Goal: Task Accomplishment & Management: Manage account settings

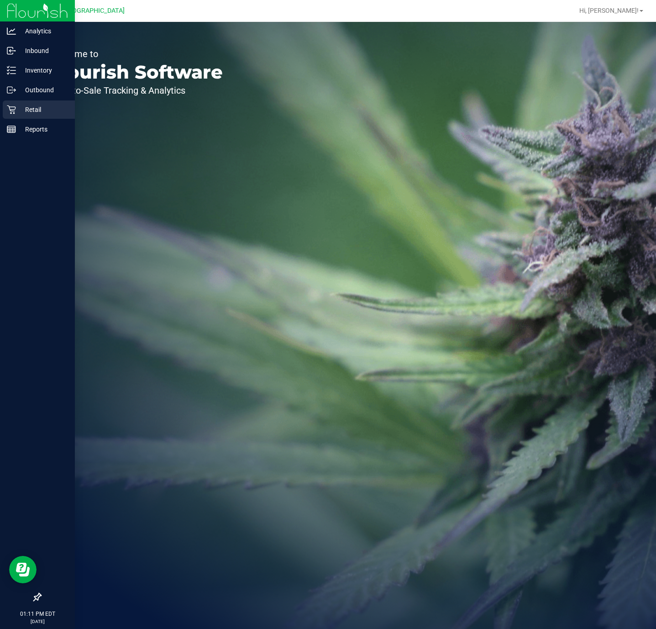
click at [16, 106] on p "Retail" at bounding box center [43, 109] width 55 height 11
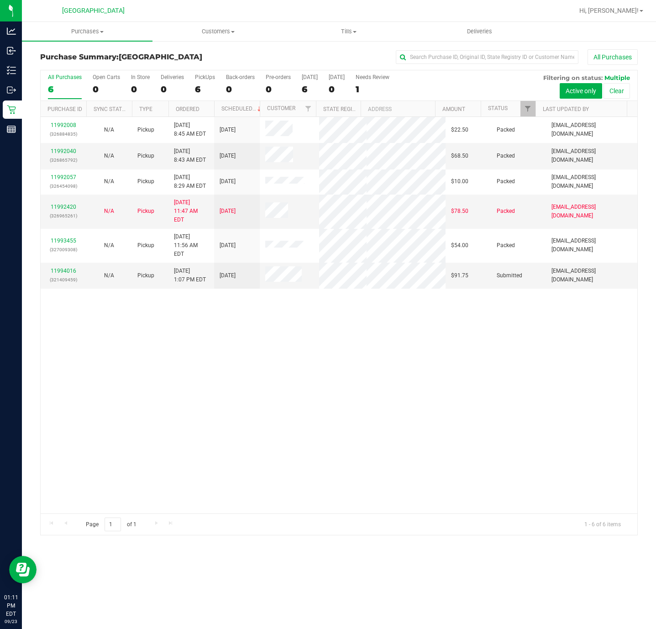
click at [194, 380] on div "11992008 (326884835) N/A Pickup [DATE] 8:45 AM EDT 9/23/2025 $22.50 Packed [EMA…" at bounding box center [339, 315] width 597 height 396
click at [69, 268] on link "11994016" at bounding box center [64, 271] width 26 height 6
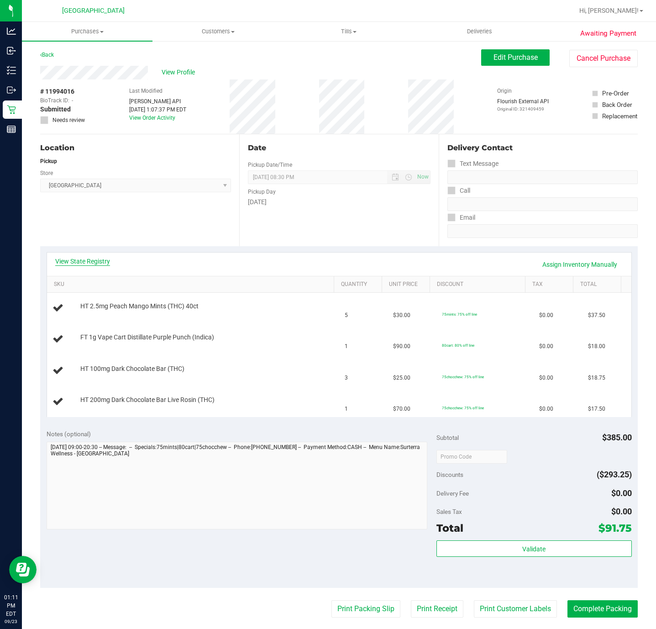
click at [100, 259] on link "View State Registry" at bounding box center [82, 261] width 55 height 9
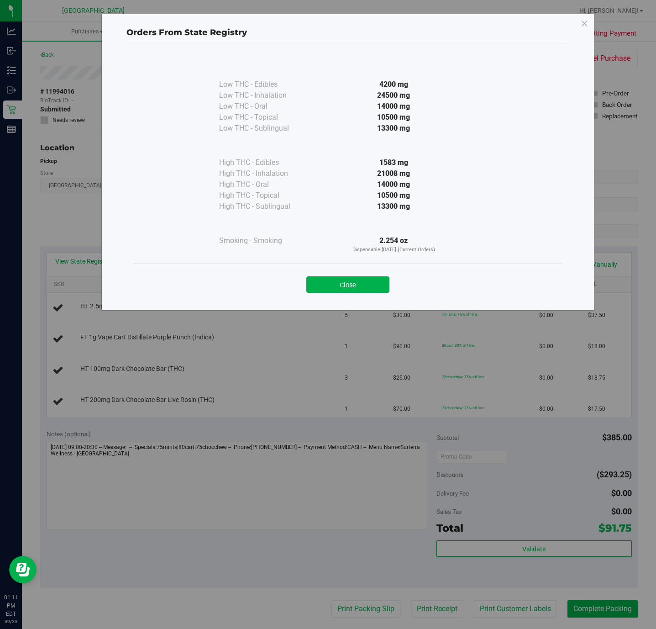
click at [353, 288] on button "Close" at bounding box center [347, 284] width 83 height 16
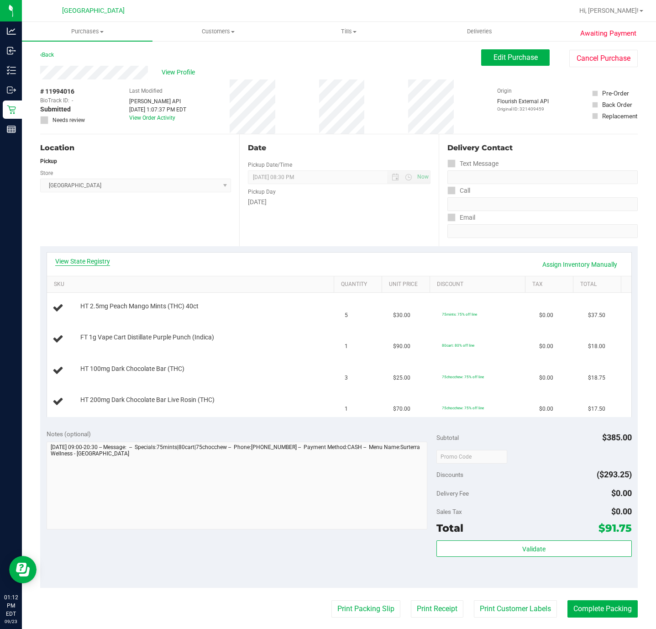
click at [65, 257] on link "View State Registry" at bounding box center [82, 261] width 55 height 9
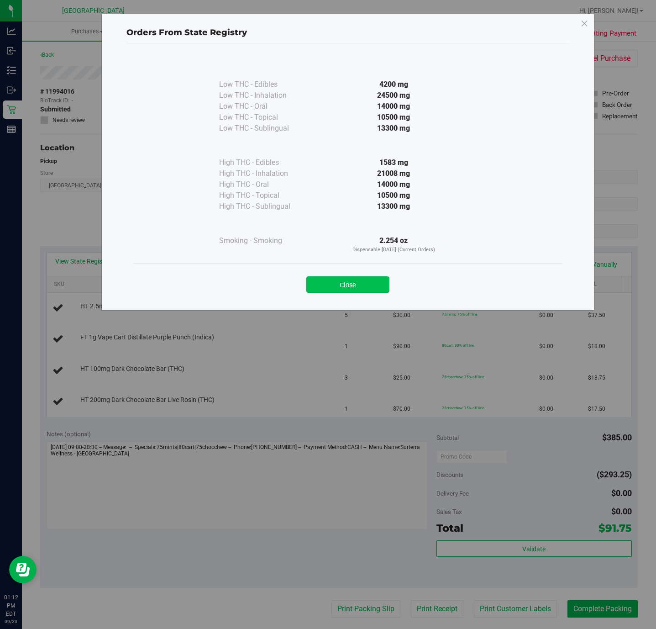
click at [348, 288] on button "Close" at bounding box center [347, 284] width 83 height 16
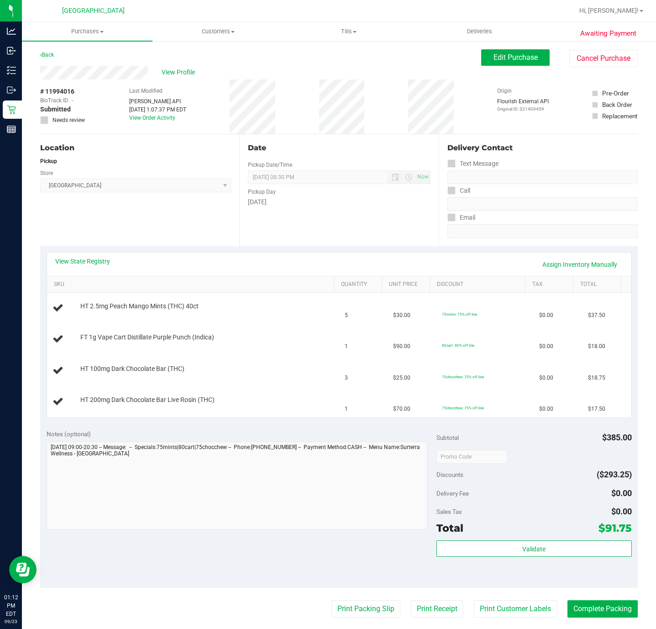
click at [162, 215] on div "Location Pickup Store [GEOGRAPHIC_DATA] WC Select Store [PERSON_NAME][GEOGRAPHI…" at bounding box center [139, 190] width 199 height 112
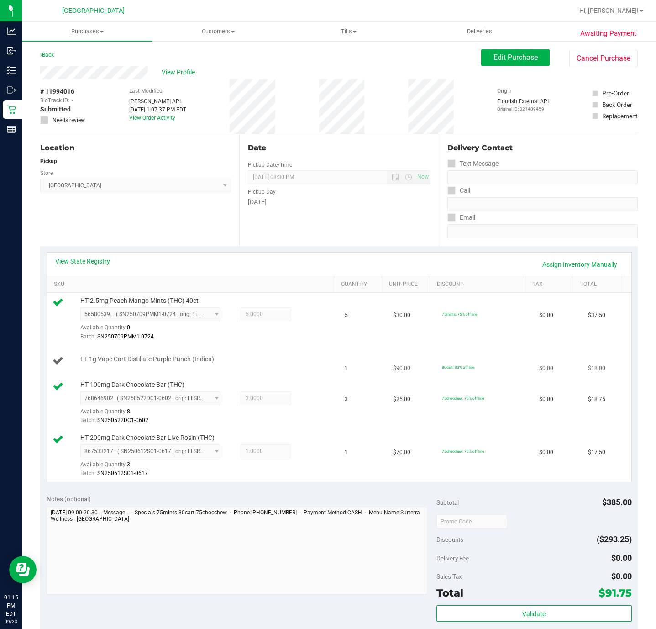
click at [468, 349] on td "80cart: 80% off line" at bounding box center [485, 361] width 97 height 31
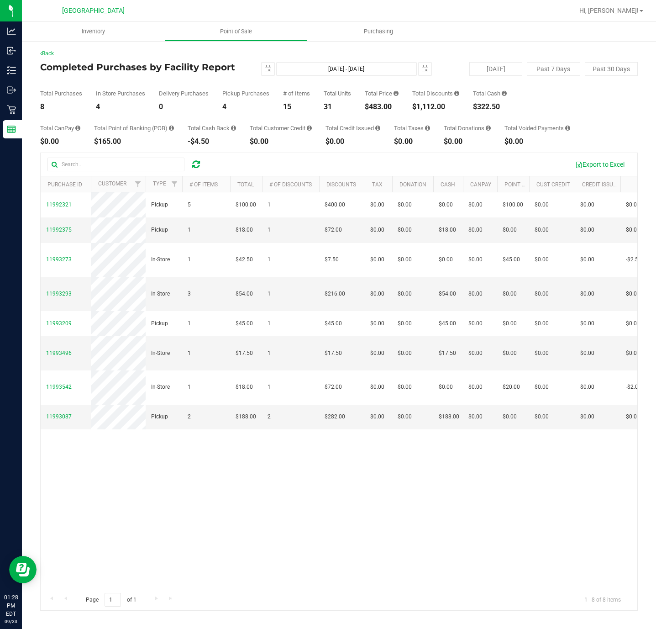
click at [121, 460] on div "11992321 Pickup 5 $100.00 1 $400.00 $0.00 $0.00 $0.00 $0.00 $0.00 $0.00 $0.00 $…" at bounding box center [339, 390] width 597 height 396
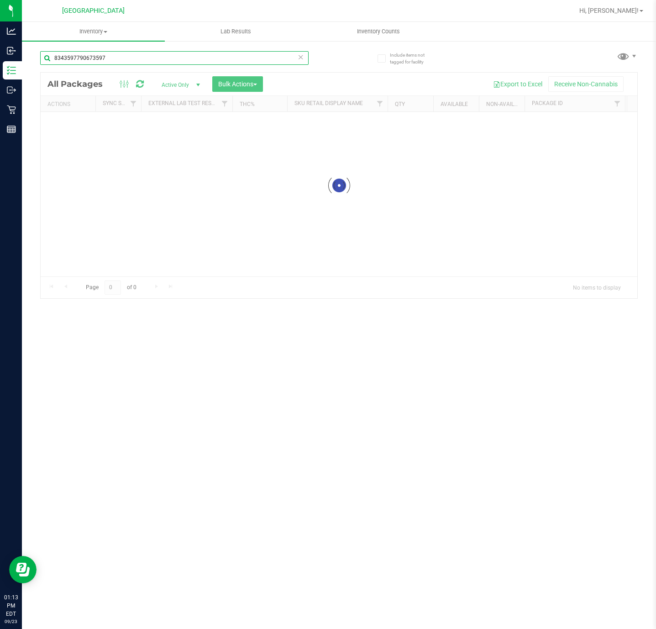
click at [93, 55] on input "8343597790673597" at bounding box center [174, 58] width 269 height 14
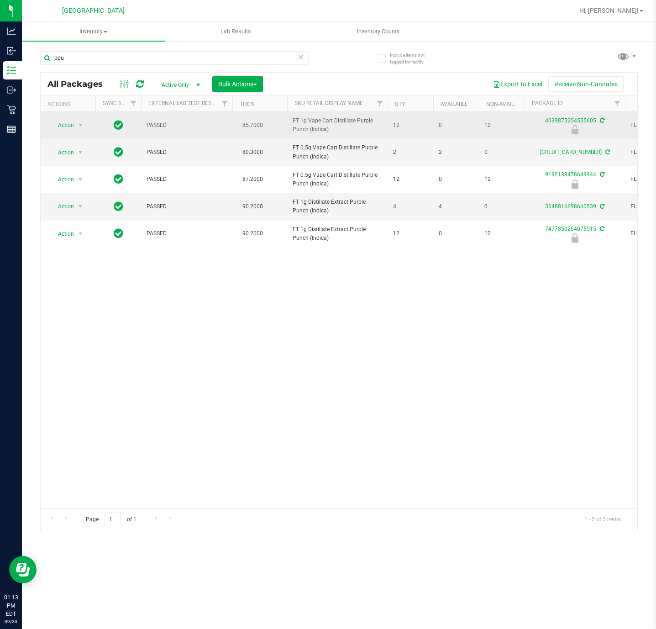
click at [315, 126] on span "FT 1g Vape Cart Distillate Purple Punch (Indica)" at bounding box center [338, 124] width 90 height 17
copy tr "FT 1g Vape Cart Distillate Purple Punch (Indica)"
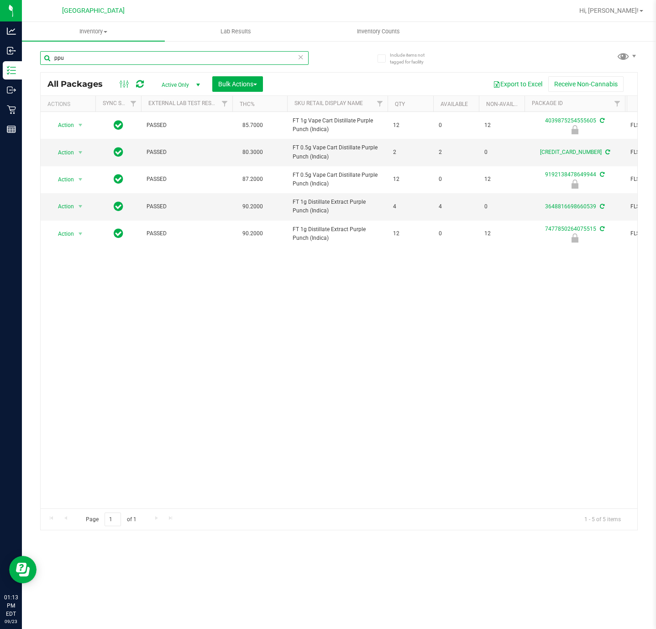
click at [92, 62] on input "ppu" at bounding box center [174, 58] width 269 height 14
click at [95, 61] on input "ppu" at bounding box center [174, 58] width 269 height 14
paste input "FT 1g Vape Cart Distillate Purple Punch (Indica)"
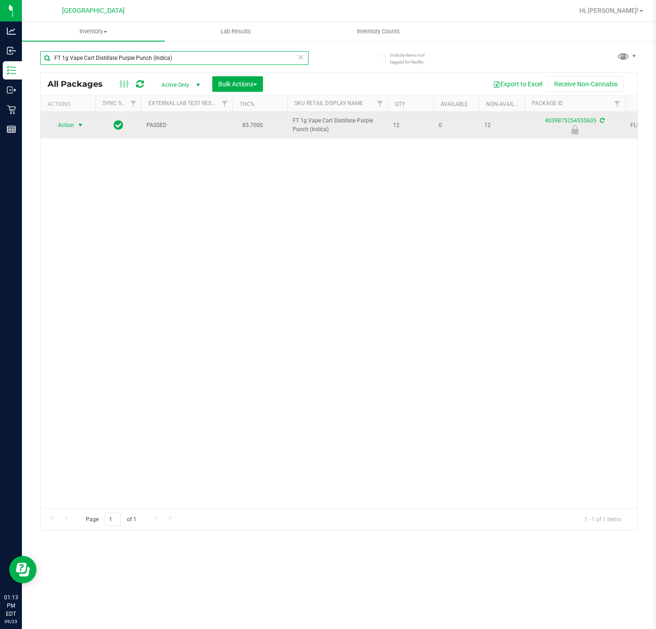
type input "FT 1g Vape Cart Distillate Purple Punch (Indica)"
click at [84, 127] on span "select" at bounding box center [80, 124] width 7 height 7
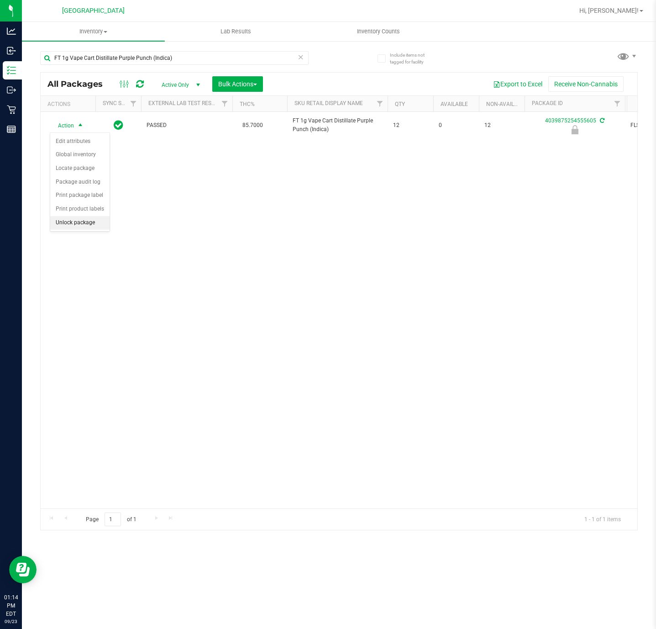
click at [79, 225] on li "Unlock package" at bounding box center [79, 223] width 59 height 14
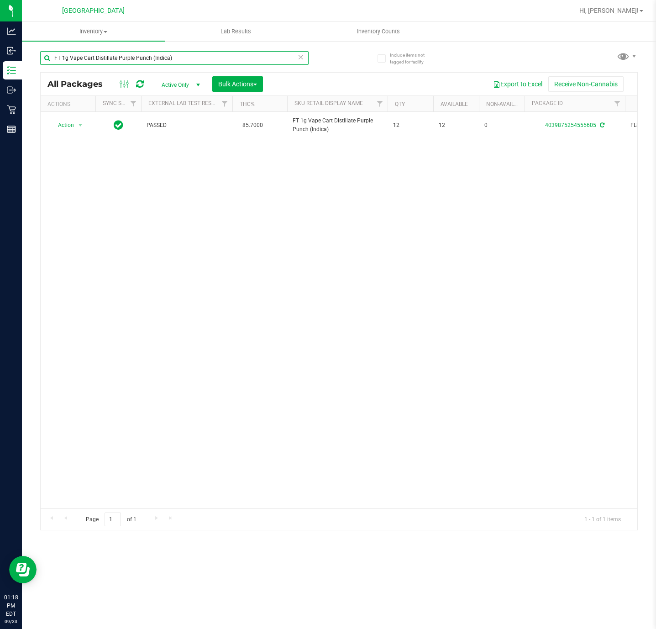
click at [115, 58] on input "FT 1g Vape Cart Distillate Purple Punch (Indica)" at bounding box center [174, 58] width 269 height 14
click at [115, 57] on input "FT 1g Vape Cart Distillate Purple Punch (Indica)" at bounding box center [174, 58] width 269 height 14
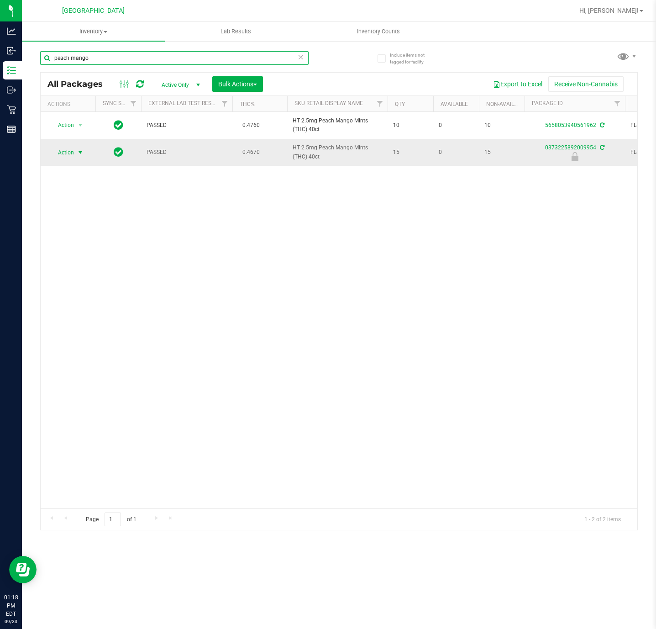
type input "peach mango"
click at [66, 154] on span "Action" at bounding box center [62, 152] width 25 height 13
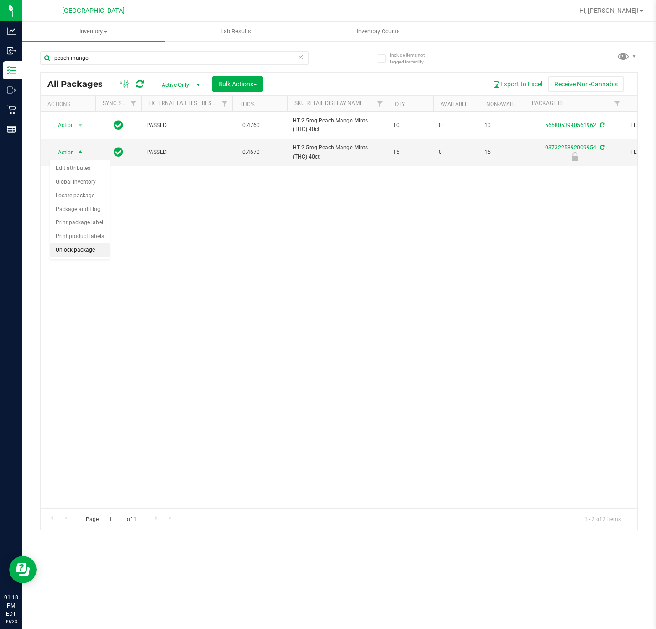
click at [73, 249] on li "Unlock package" at bounding box center [79, 250] width 59 height 14
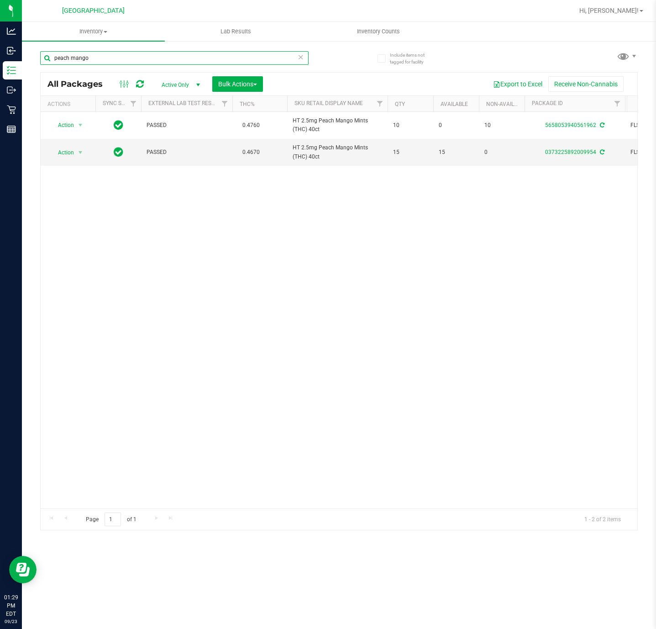
click at [115, 57] on input "peach mango" at bounding box center [174, 58] width 269 height 14
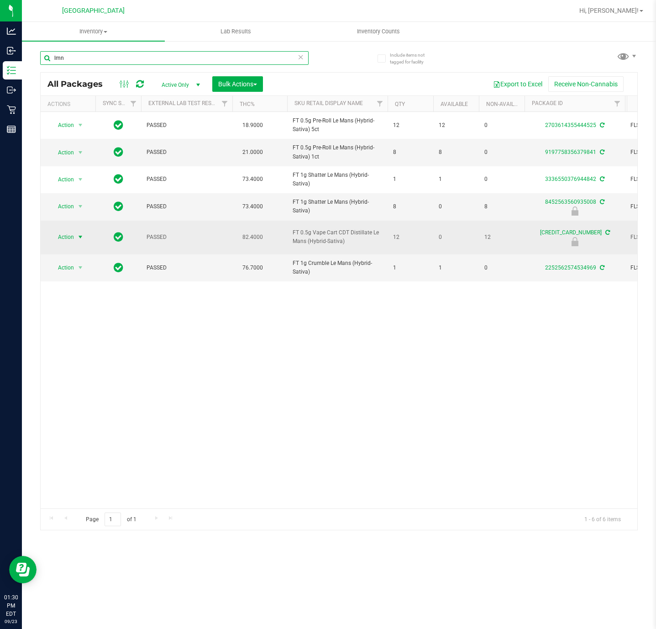
type input "lmn"
click at [77, 237] on span "select" at bounding box center [80, 236] width 7 height 7
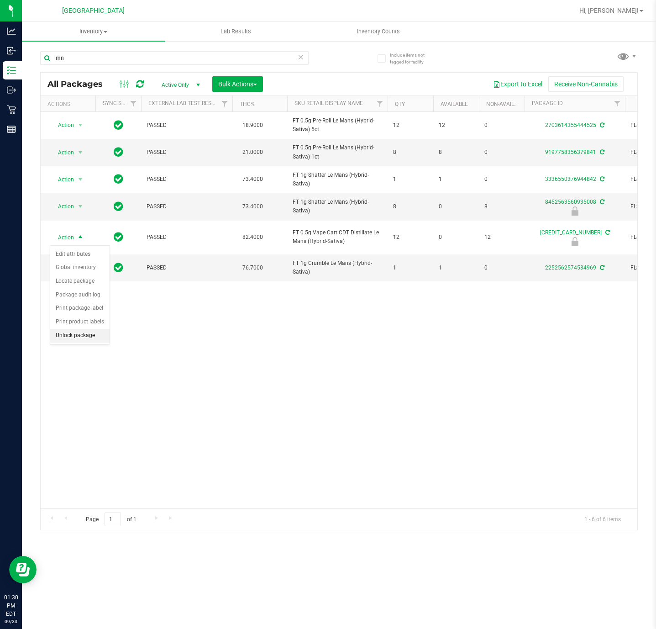
click at [86, 340] on li "Unlock package" at bounding box center [79, 336] width 59 height 14
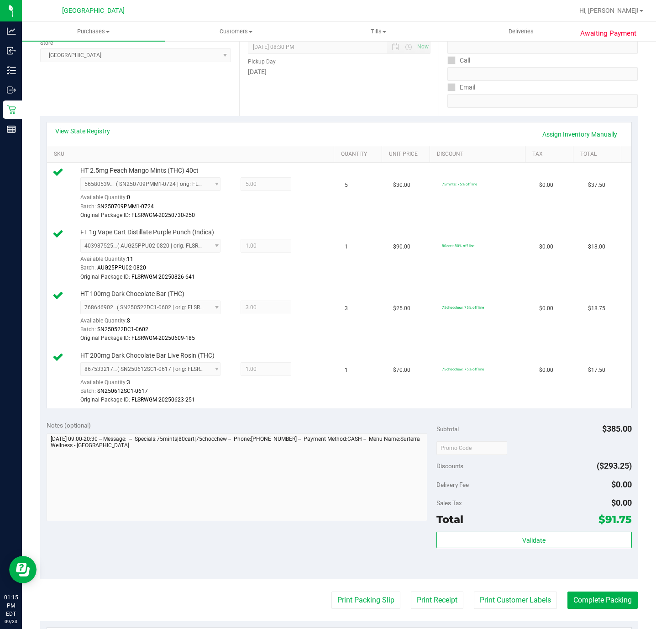
scroll to position [206, 0]
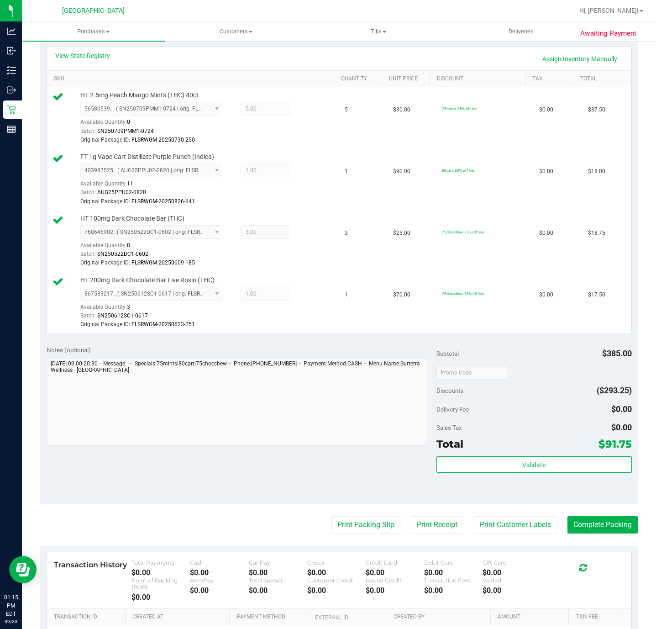
click at [516, 459] on div "Subtotal $385.00 Discounts ($293.25) Delivery Fee $0.00 Sales Tax $0.00 Total $…" at bounding box center [534, 421] width 195 height 152
click at [517, 464] on button "Validate" at bounding box center [534, 464] width 195 height 16
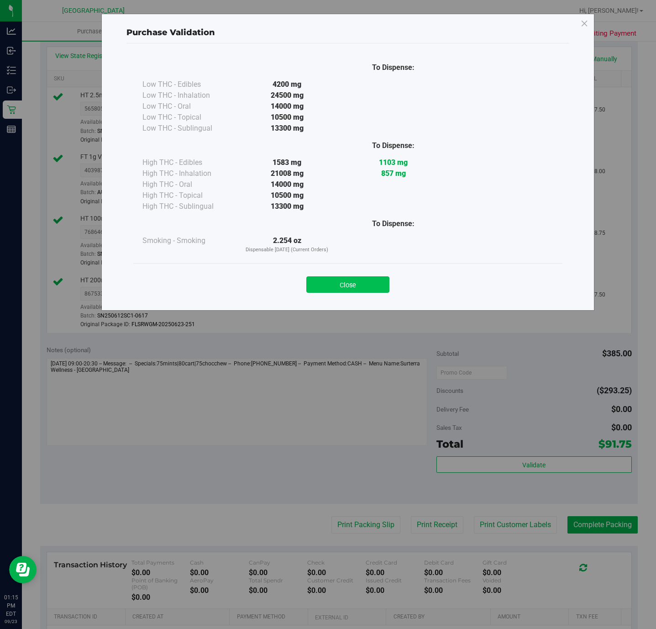
click at [322, 277] on button "Close" at bounding box center [347, 284] width 83 height 16
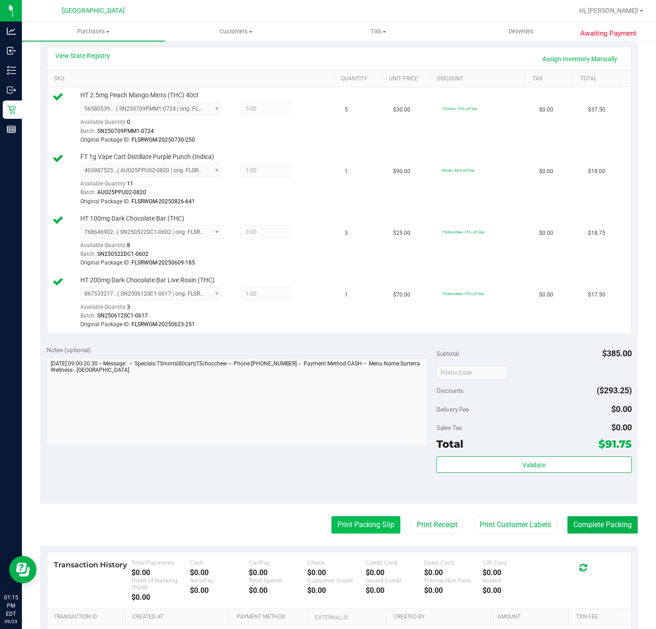
click at [362, 530] on button "Print Packing Slip" at bounding box center [366, 524] width 69 height 17
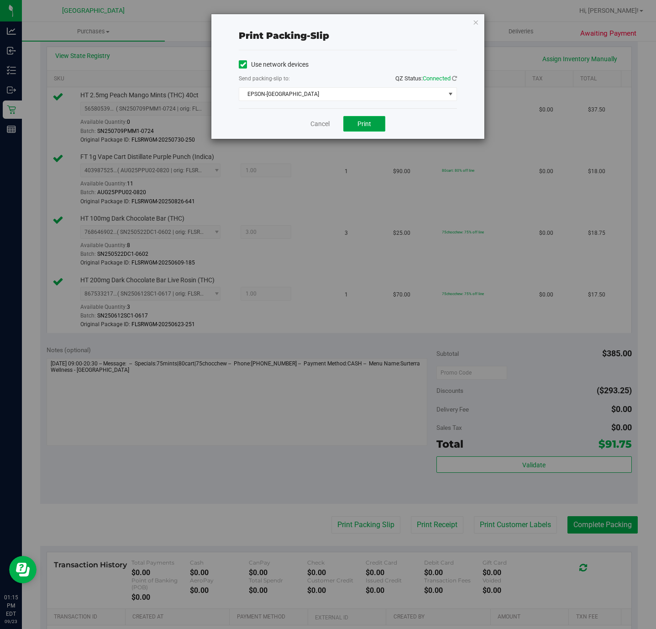
click at [355, 127] on button "Print" at bounding box center [364, 124] width 42 height 16
click at [477, 20] on icon "button" at bounding box center [476, 21] width 6 height 11
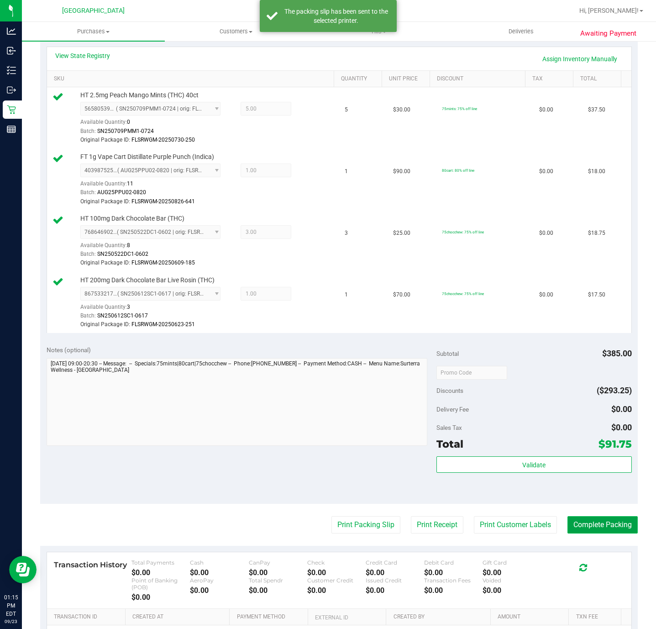
click at [591, 528] on button "Complete Packing" at bounding box center [603, 524] width 70 height 17
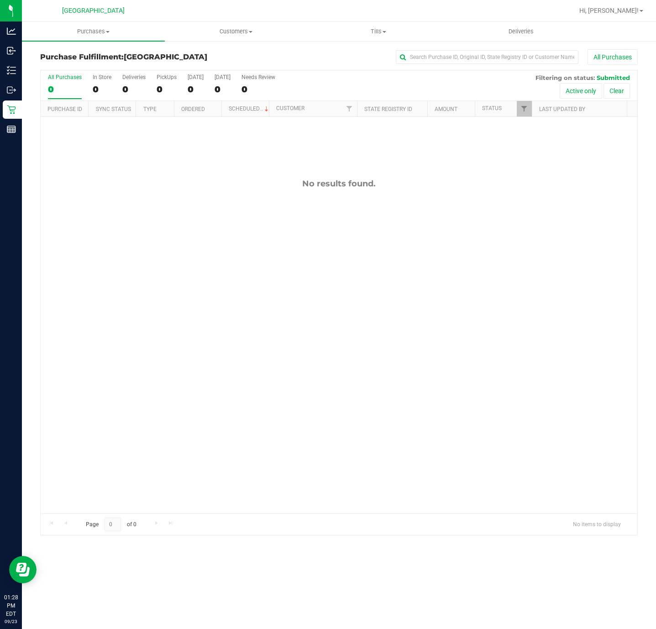
click at [96, 356] on div "No results found." at bounding box center [339, 346] width 597 height 458
